Goal: Unclear

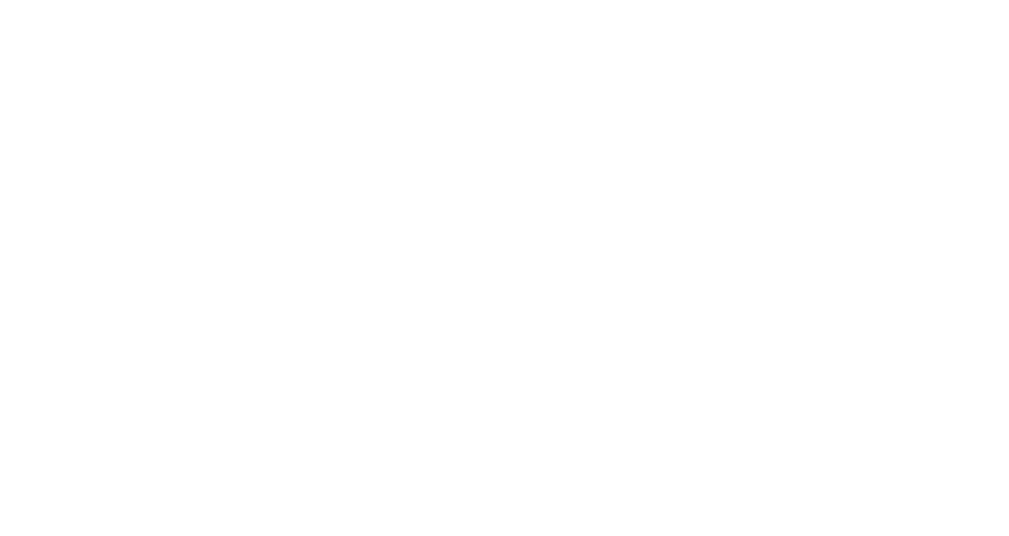
select select "*"
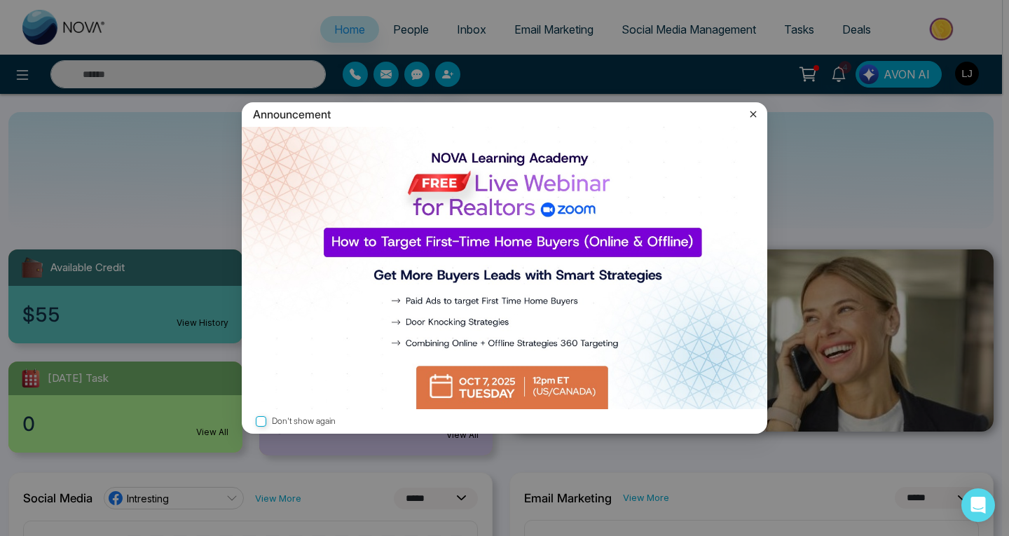
click at [758, 114] on icon at bounding box center [753, 114] width 14 height 14
